Goal: Check status: Check status

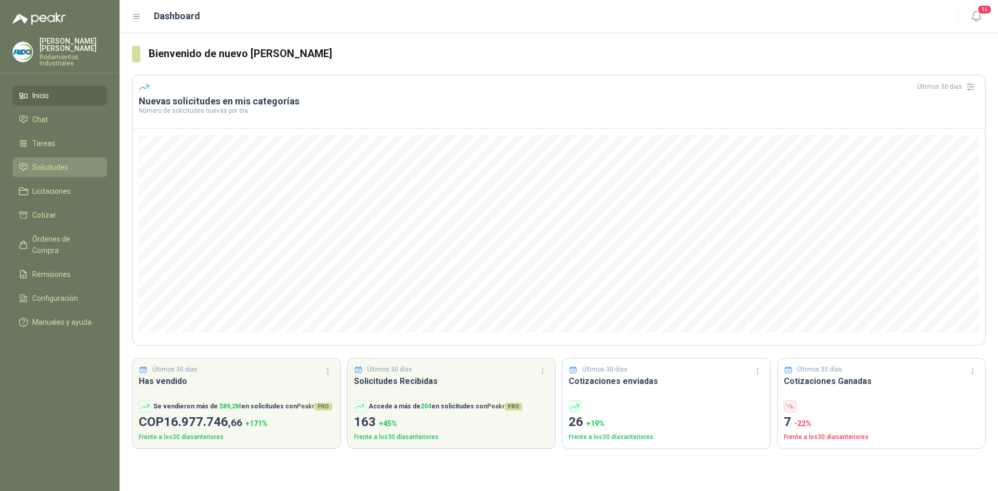
click at [39, 165] on span "Solicitudes" at bounding box center [50, 167] width 36 height 11
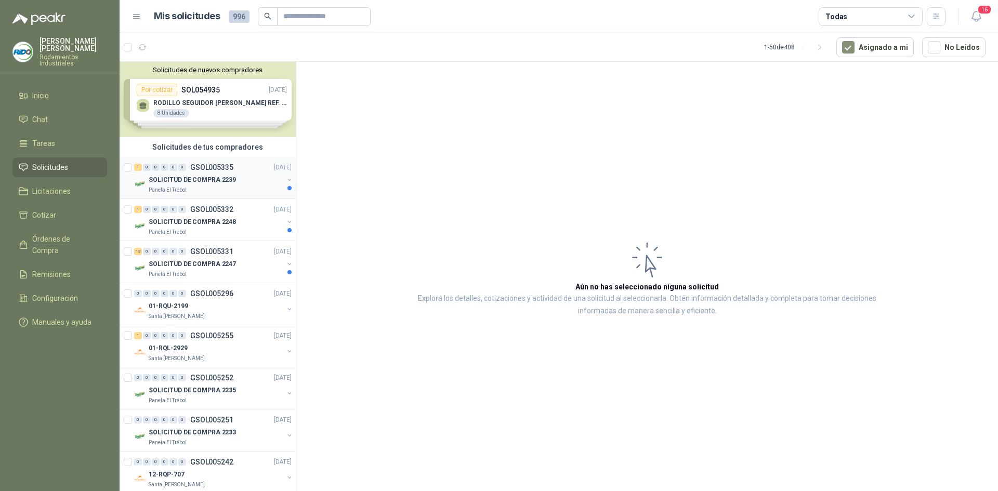
click at [229, 180] on p "SOLICITUD DE COMPRA 2239" at bounding box center [192, 180] width 87 height 10
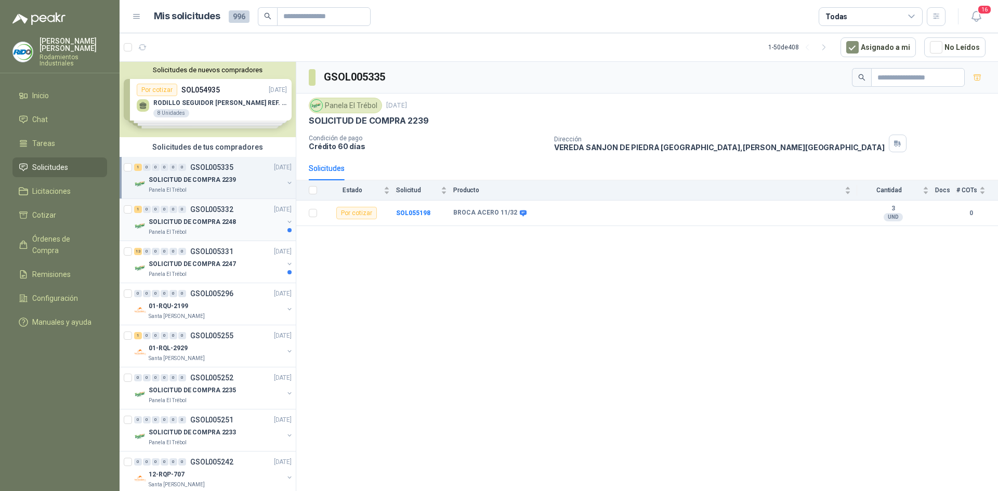
click at [239, 212] on div "1 0 0 0 0 0 GSOL005332 [DATE]" at bounding box center [214, 209] width 160 height 12
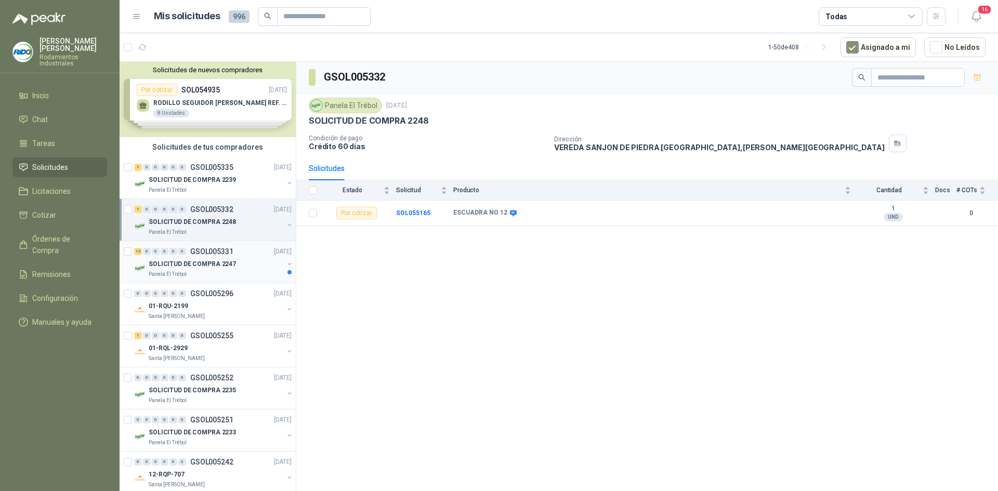
click at [233, 262] on div "SOLICITUD DE COMPRA 2247" at bounding box center [216, 264] width 135 height 12
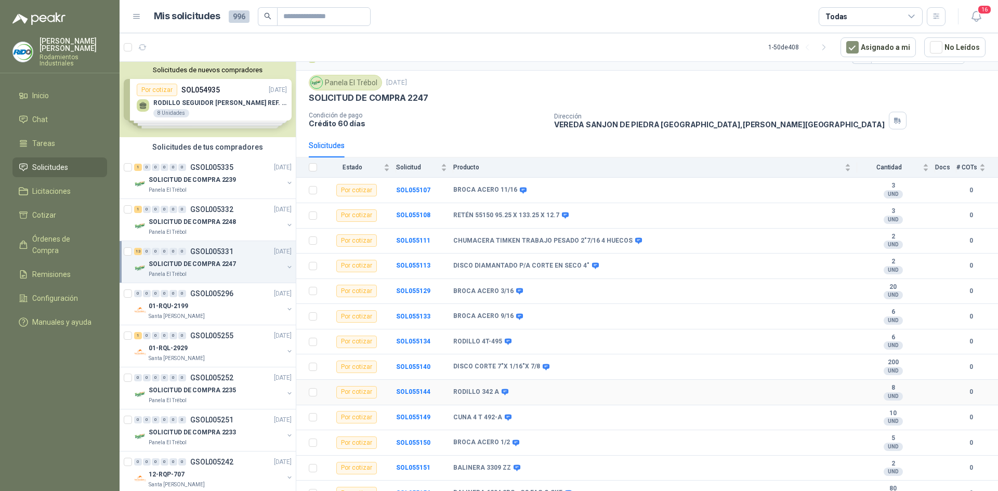
scroll to position [34, 0]
